Goal: Book appointment/travel/reservation

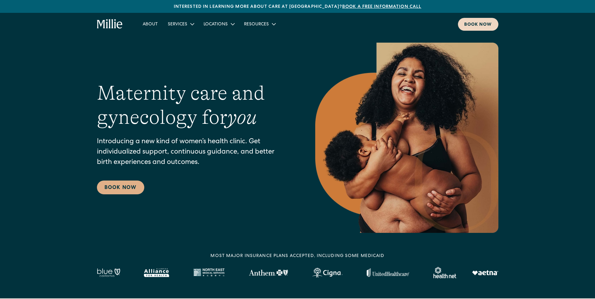
drag, startPoint x: 0, startPoint y: 0, endPoint x: 486, endPoint y: 29, distance: 486.5
click at [486, 29] on link "Book now" at bounding box center [478, 24] width 40 height 13
click at [490, 31] on div "About Services Maternity Gynecology Classes & Other Support Locations [GEOGRAPH…" at bounding box center [297, 24] width 595 height 23
click at [488, 26] on div "Book now" at bounding box center [478, 25] width 28 height 7
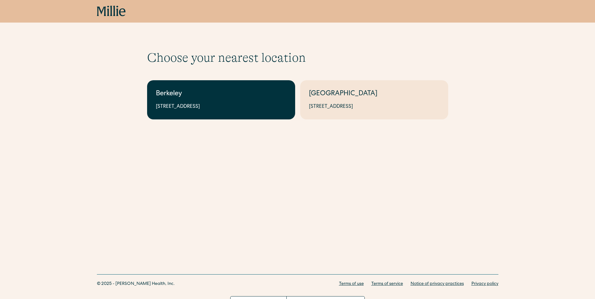
click at [220, 96] on div "Berkeley" at bounding box center [221, 94] width 130 height 10
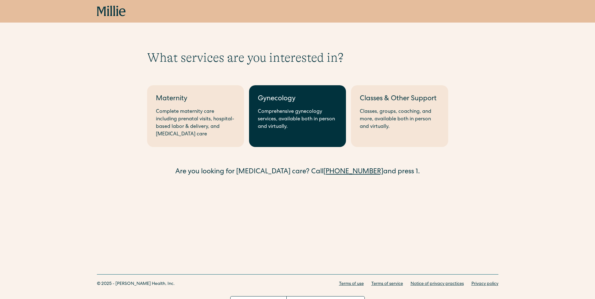
click at [289, 106] on link "Gynecology Comprehensive gynecology services, available both in person and virt…" at bounding box center [297, 116] width 97 height 62
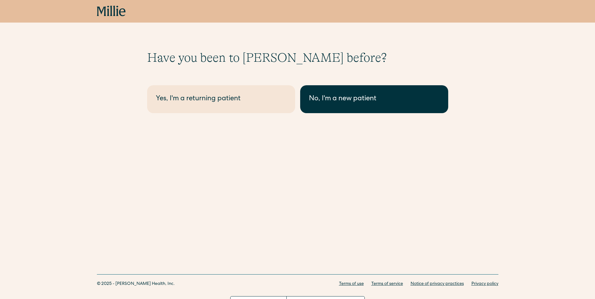
click at [364, 98] on div "No, I'm a new patient" at bounding box center [374, 99] width 130 height 10
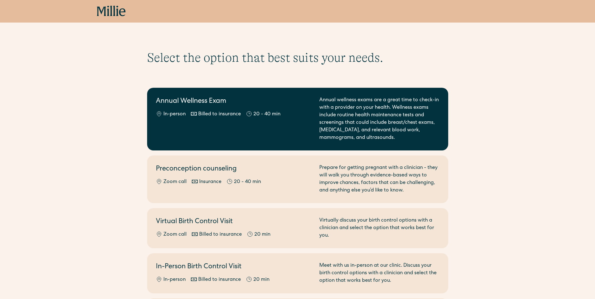
click at [342, 109] on div "Annual wellness exams are a great time to check-in with a provider on your heal…" at bounding box center [379, 119] width 120 height 45
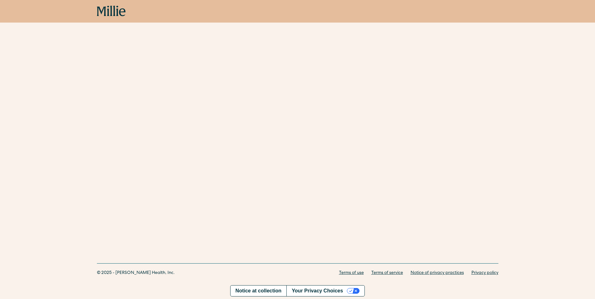
scroll to position [115, 0]
